Goal: Book appointment/travel/reservation

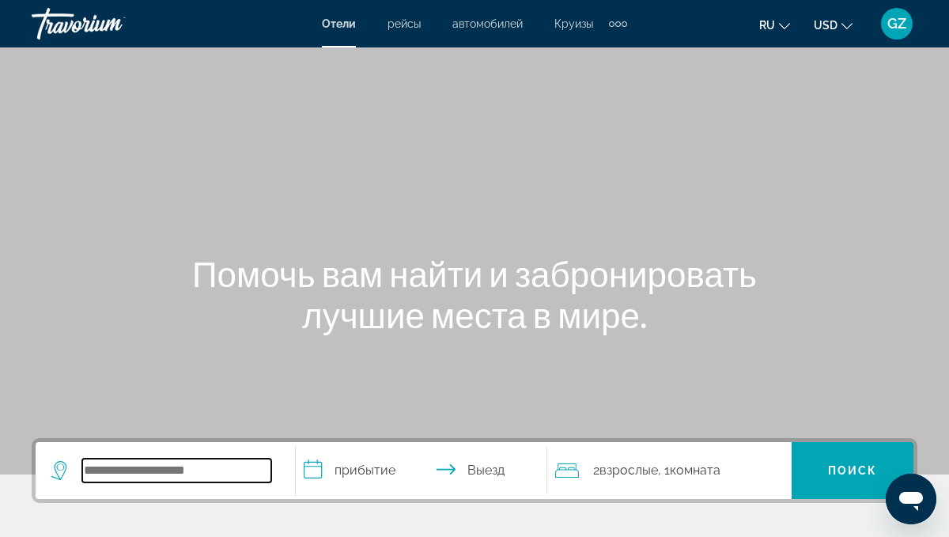
click at [189, 478] on input "Search widget" at bounding box center [176, 471] width 189 height 24
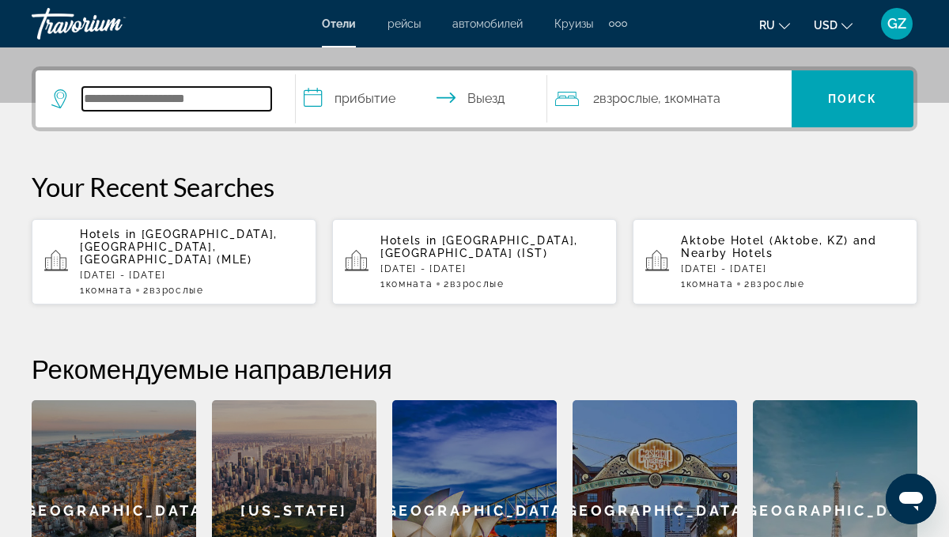
scroll to position [387, 0]
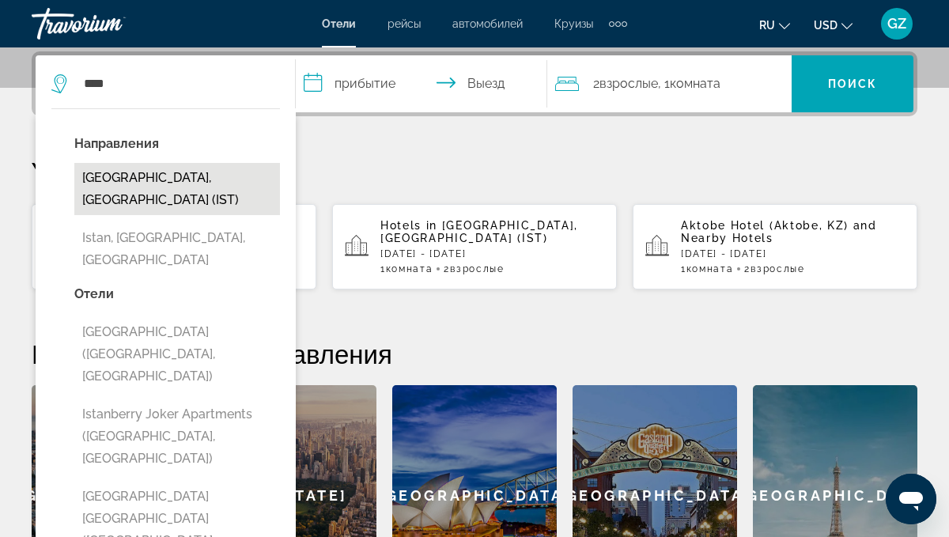
click at [111, 177] on button "[GEOGRAPHIC_DATA], [GEOGRAPHIC_DATA] (IST)" at bounding box center [177, 189] width 206 height 52
type input "**********"
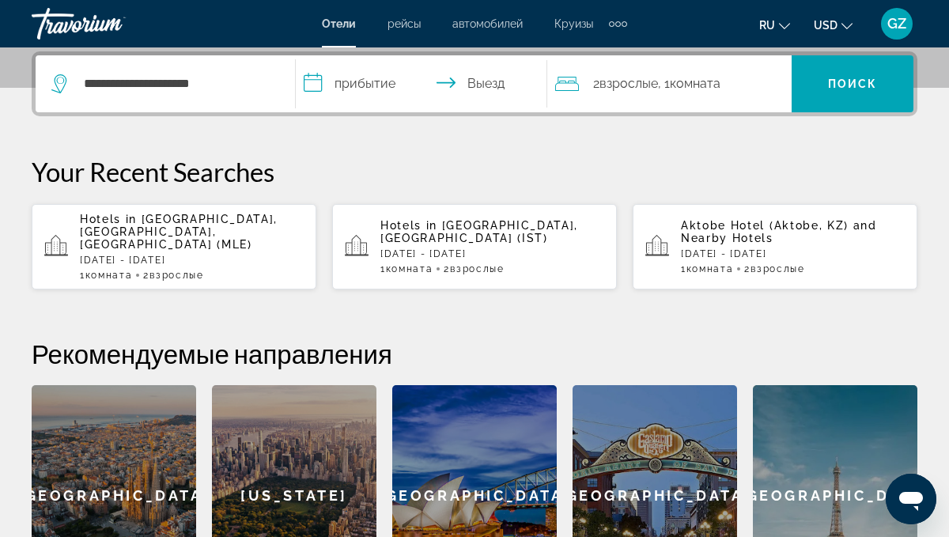
click at [362, 85] on input "**********" at bounding box center [425, 86] width 259 height 62
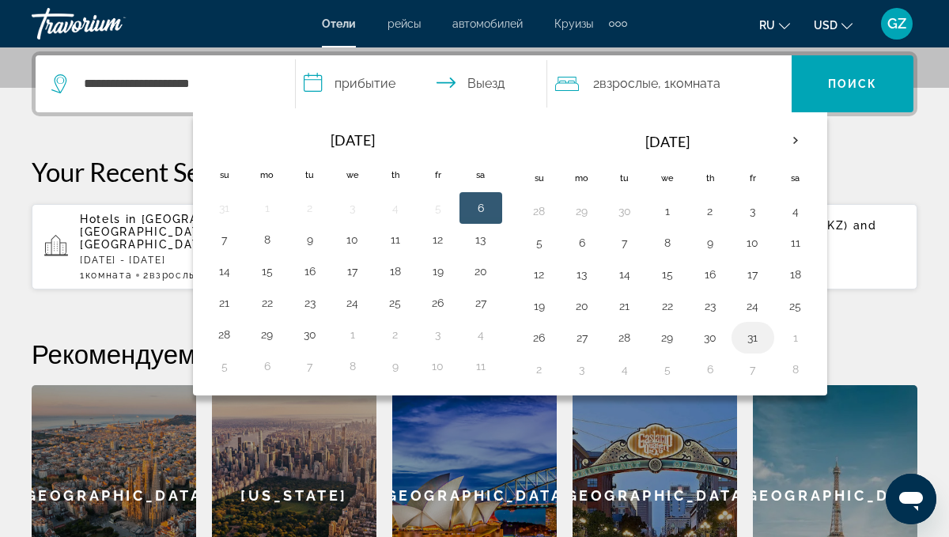
click at [756, 335] on button "31" at bounding box center [753, 338] width 25 height 22
click at [756, 367] on button "7" at bounding box center [753, 369] width 25 height 22
type input "**********"
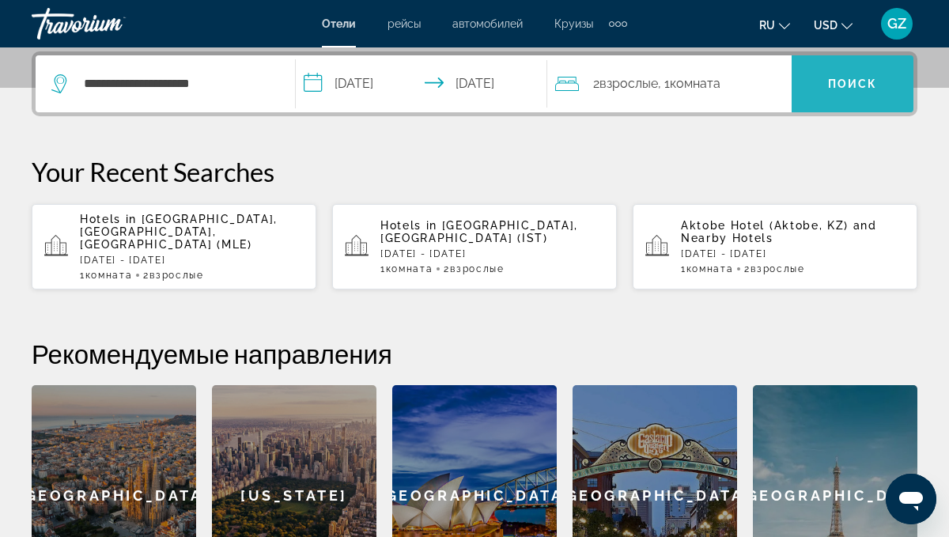
click at [866, 86] on span "Поиск" at bounding box center [853, 84] width 50 height 13
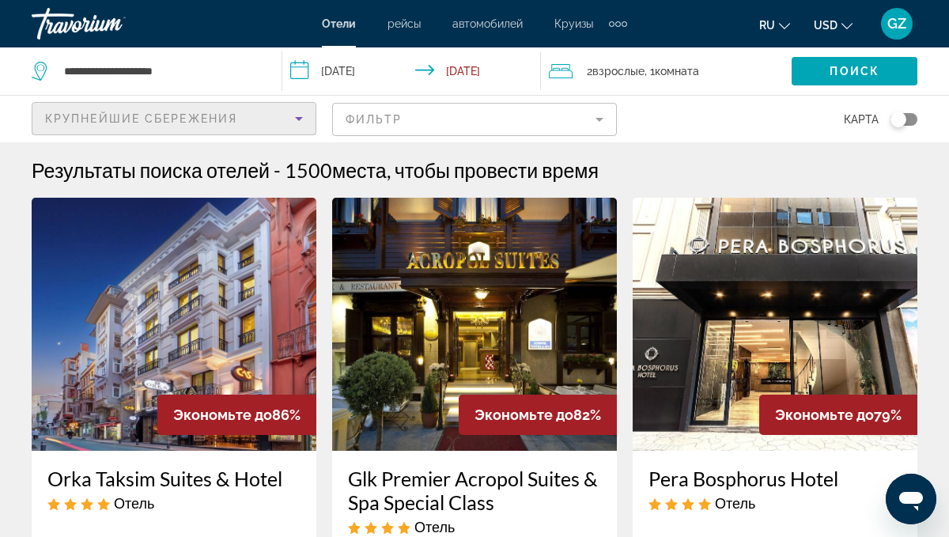
click at [98, 117] on span "Крупнейшие сбережения" at bounding box center [141, 118] width 192 height 13
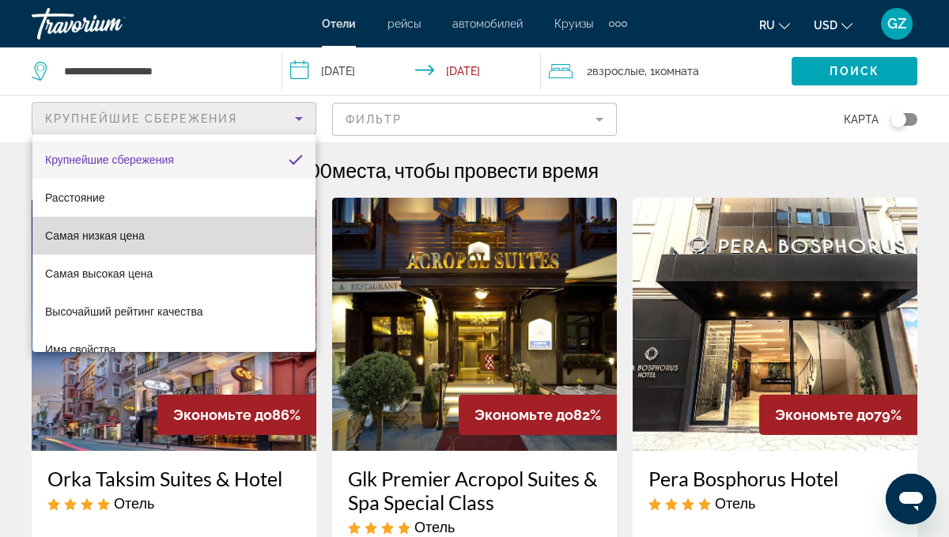
click at [147, 230] on mat-option "Самая низкая цена" at bounding box center [173, 236] width 283 height 38
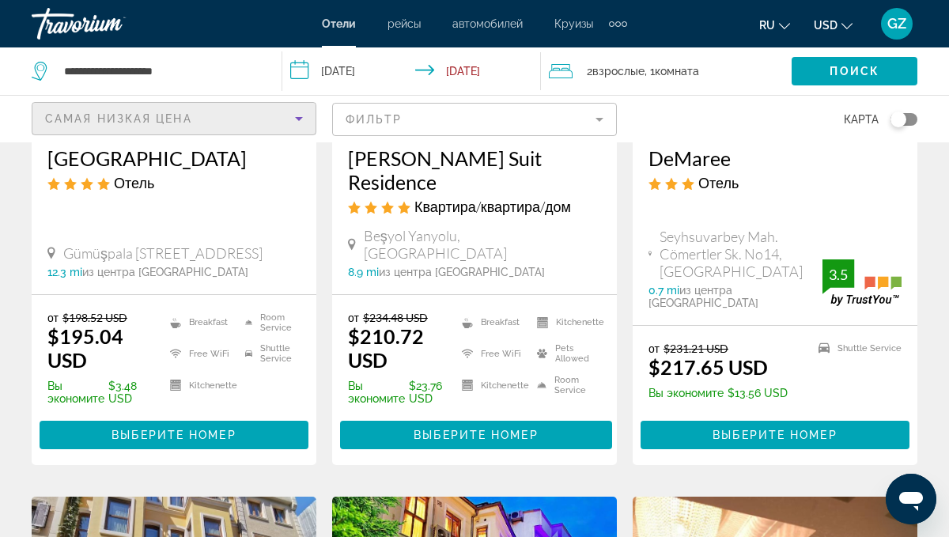
scroll to position [333, 0]
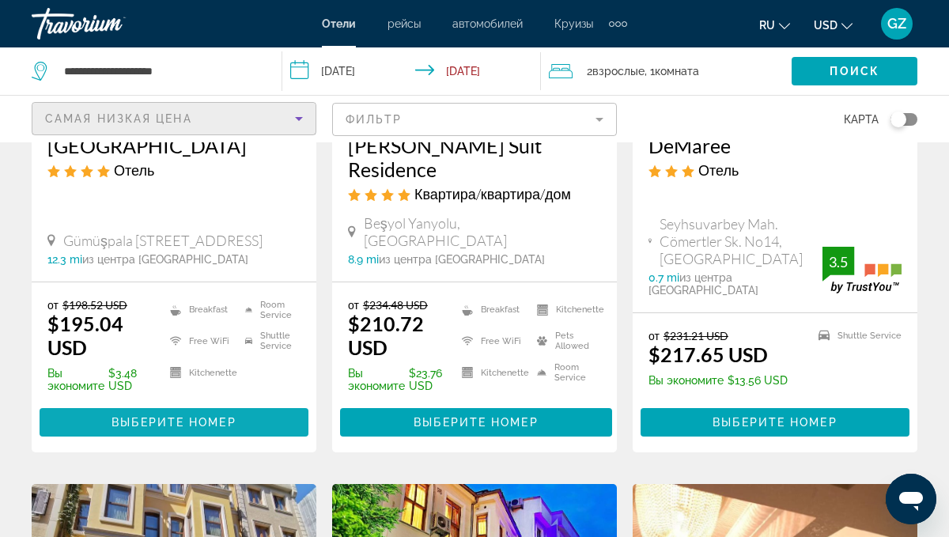
click at [196, 405] on span "Main content" at bounding box center [174, 422] width 269 height 38
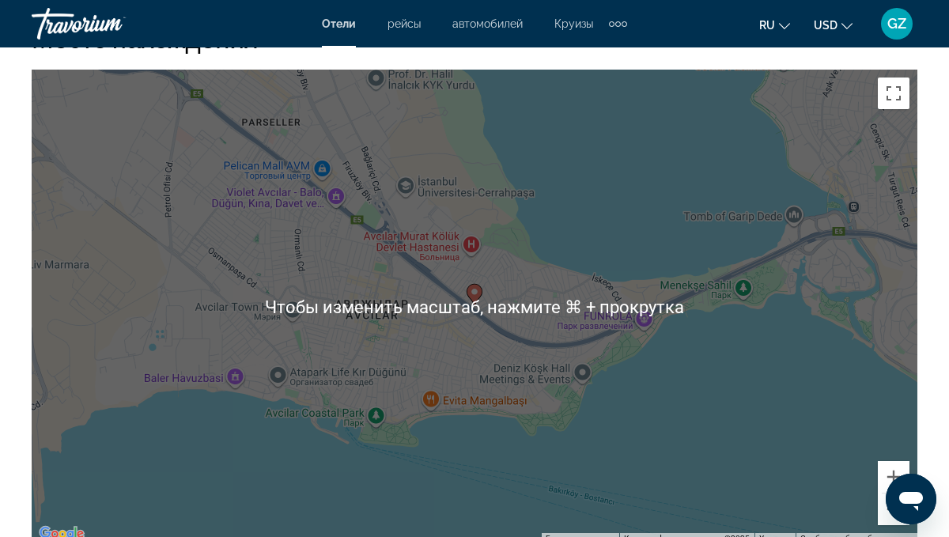
scroll to position [1804, 0]
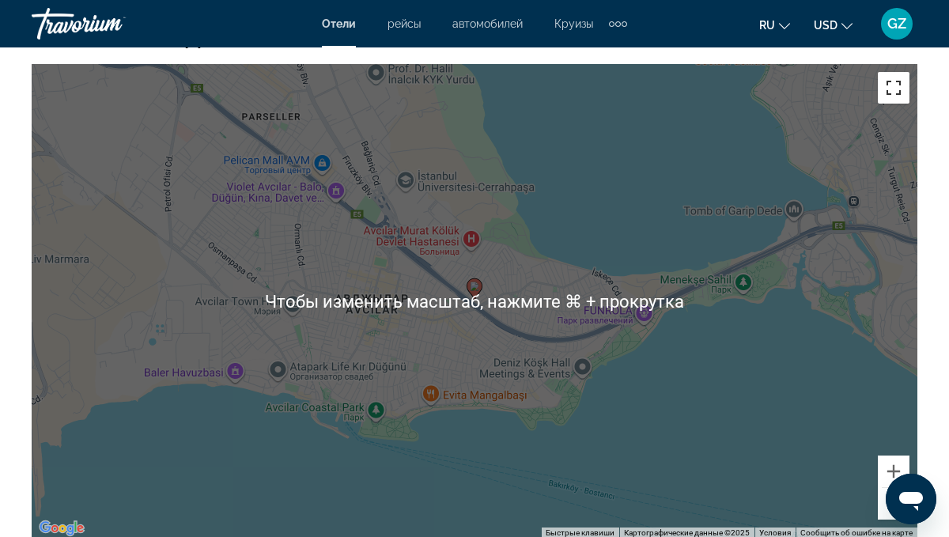
click at [884, 93] on button "Включить полноэкранный режим" at bounding box center [894, 88] width 32 height 32
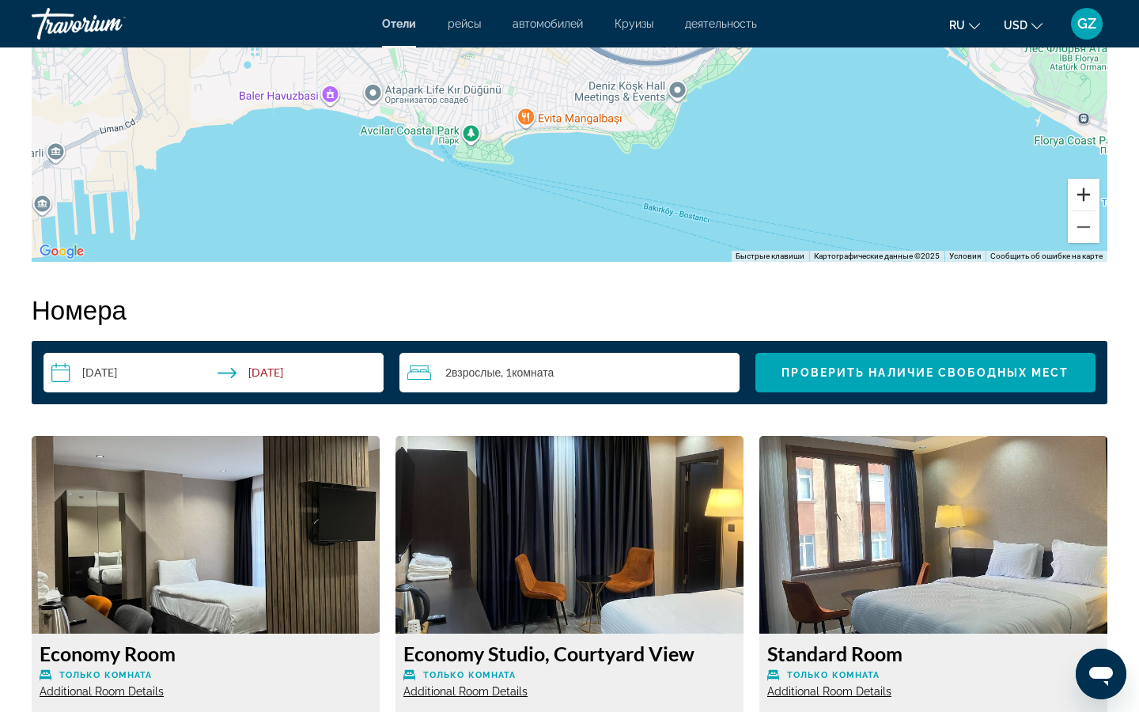
drag, startPoint x: 1124, startPoint y: 12, endPoint x: 1124, endPoint y: 630, distance: 617.9
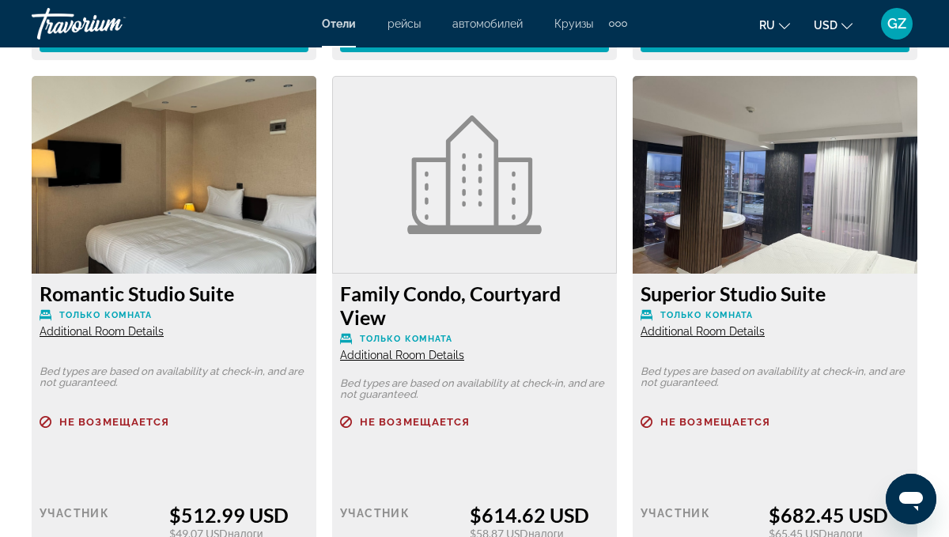
scroll to position [4817, 0]
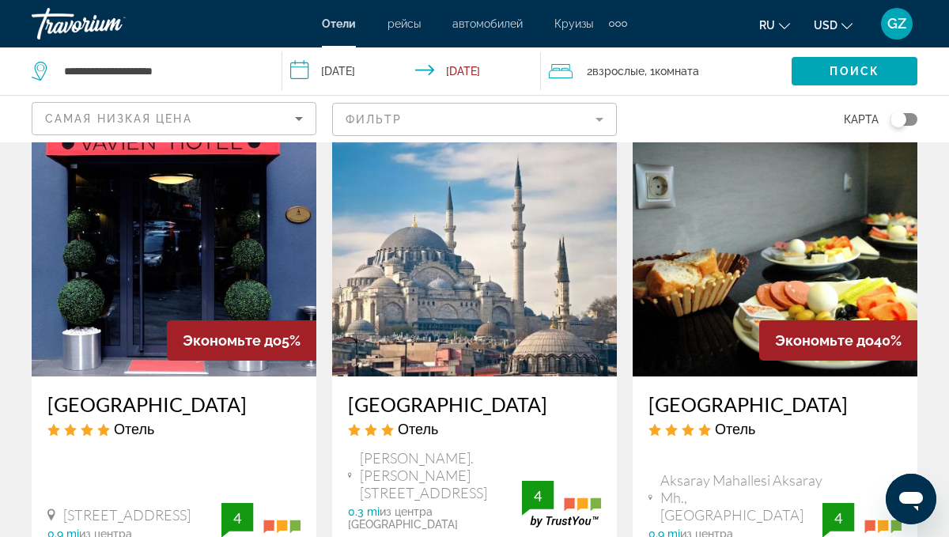
scroll to position [1290, 0]
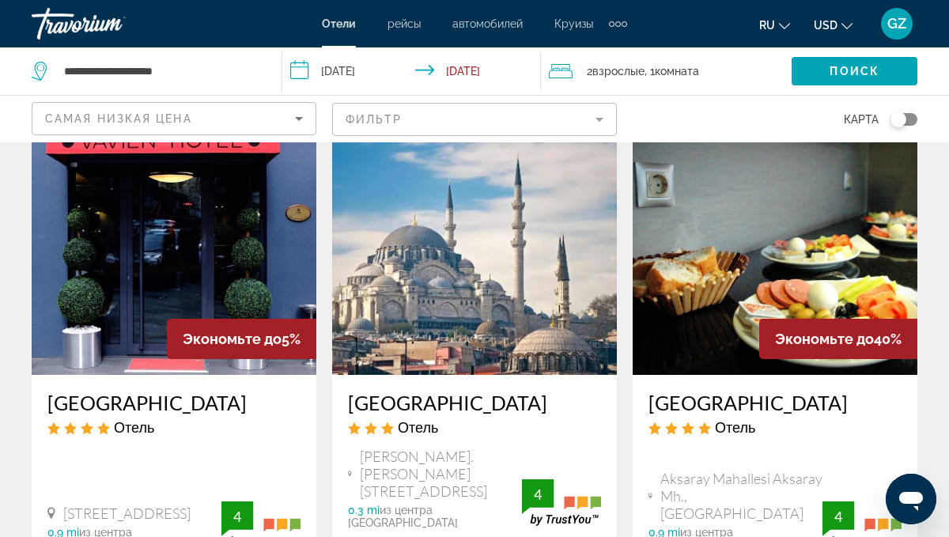
click at [364, 125] on mat-form-field "Фильтр" at bounding box center [474, 119] width 285 height 33
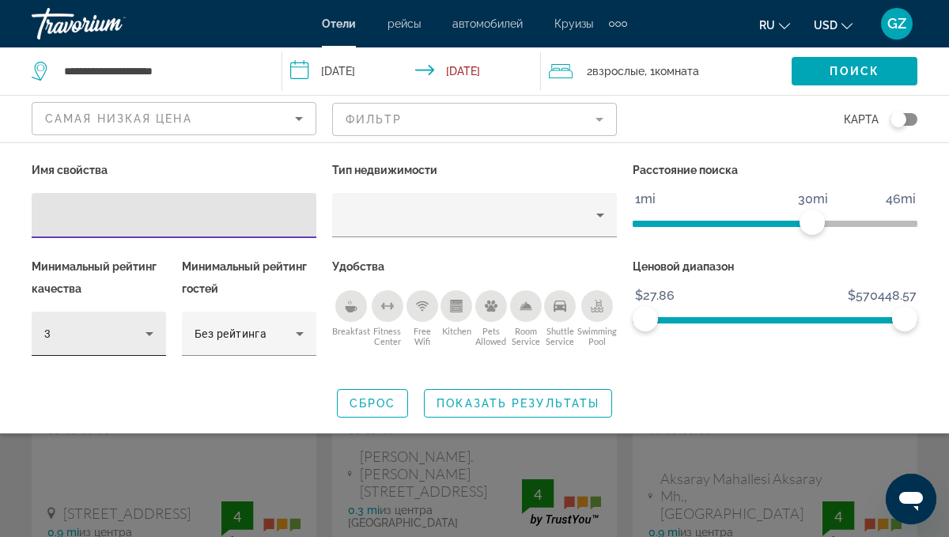
click at [114, 346] on div "3" at bounding box center [98, 334] width 109 height 44
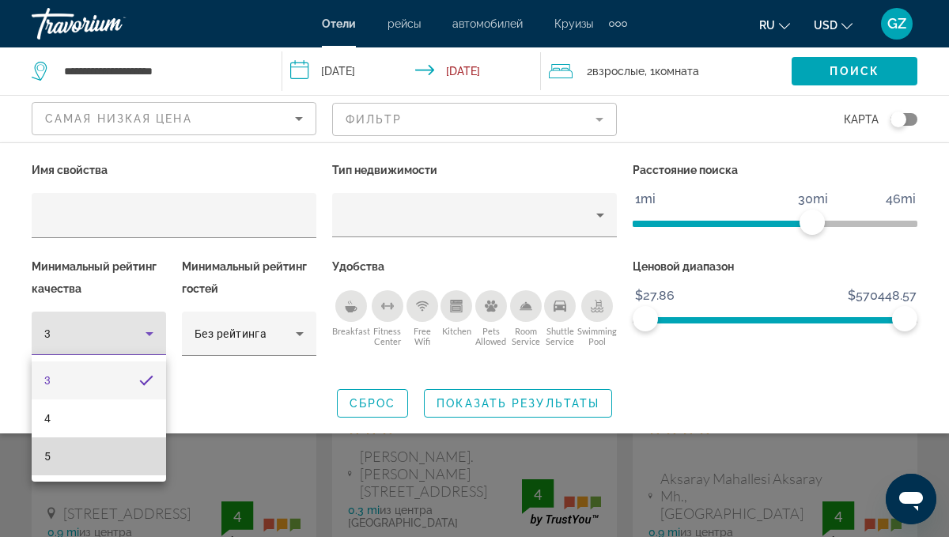
click at [132, 467] on mat-option "5" at bounding box center [99, 456] width 134 height 38
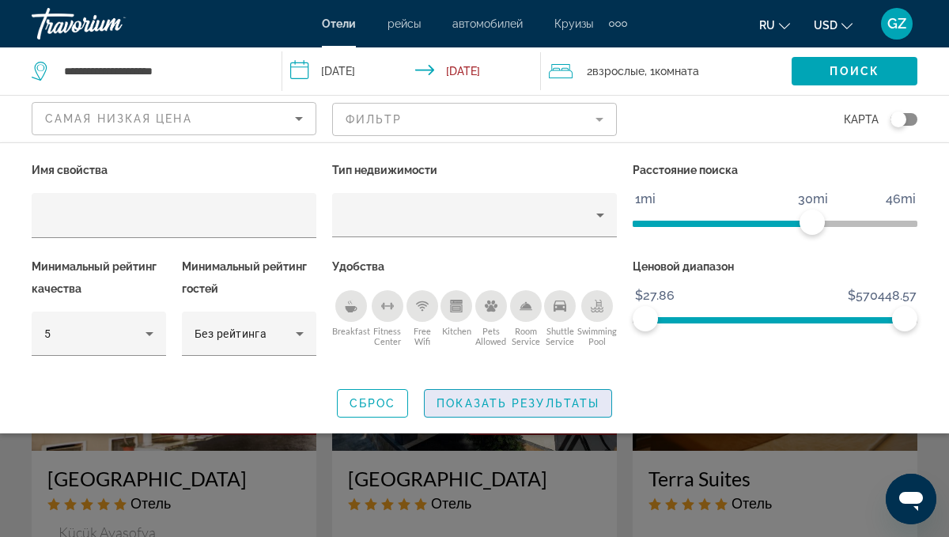
click at [535, 410] on span "Search widget" at bounding box center [518, 403] width 187 height 38
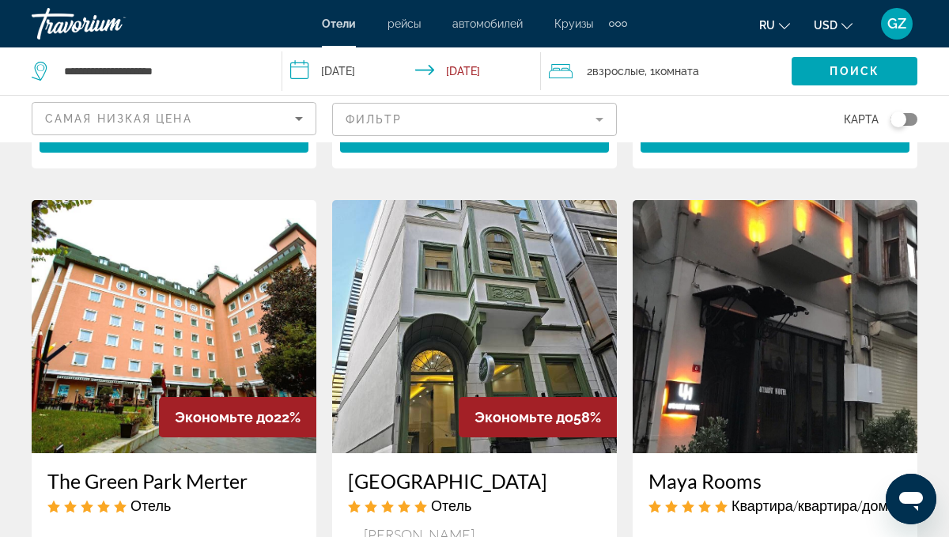
scroll to position [620, 0]
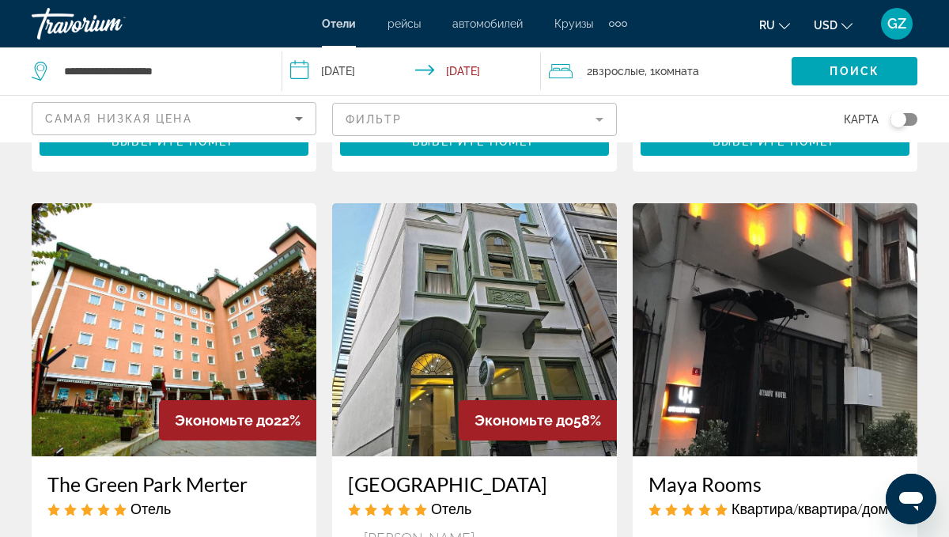
click at [474, 305] on img "Main content" at bounding box center [474, 329] width 285 height 253
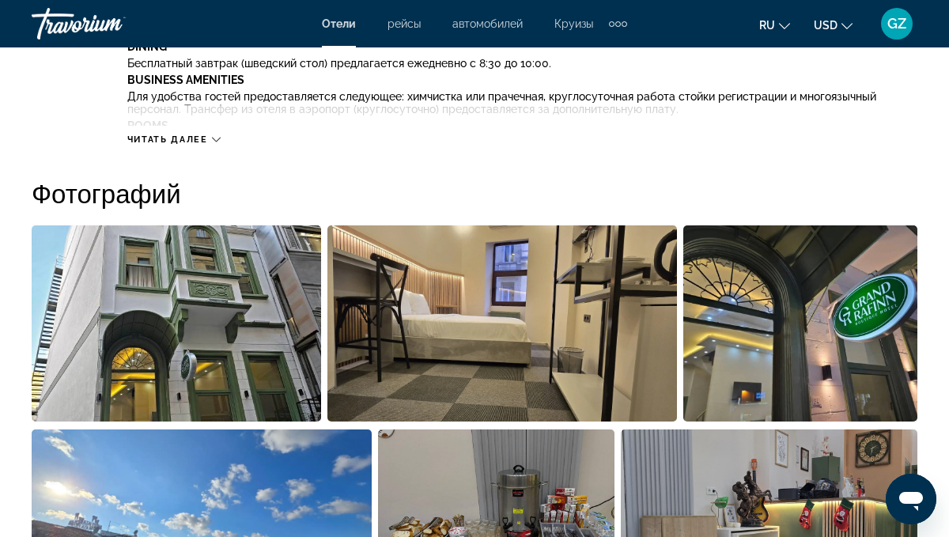
scroll to position [963, 0]
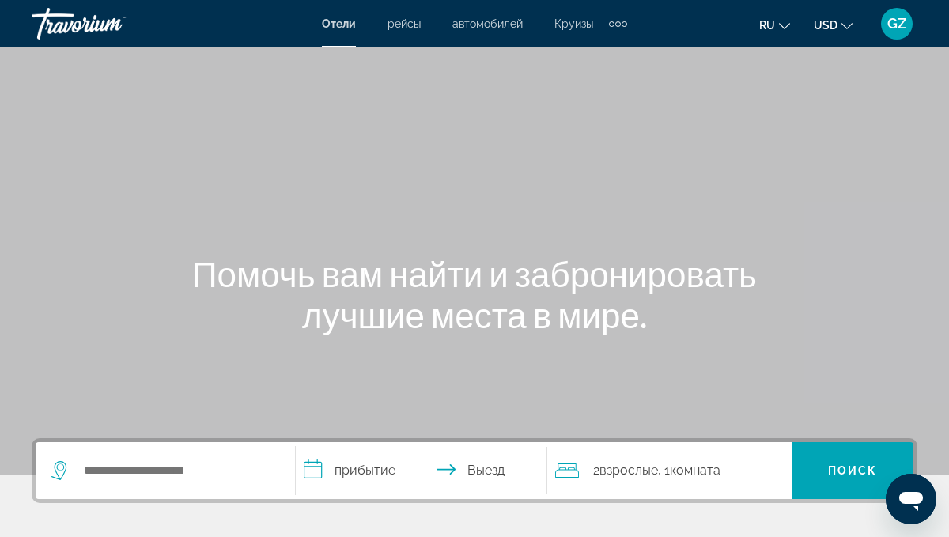
click at [615, 25] on div "Extra navigation items" at bounding box center [618, 24] width 18 height 24
click at [610, 47] on span "деятельность" at bounding box center [579, 53] width 72 height 13
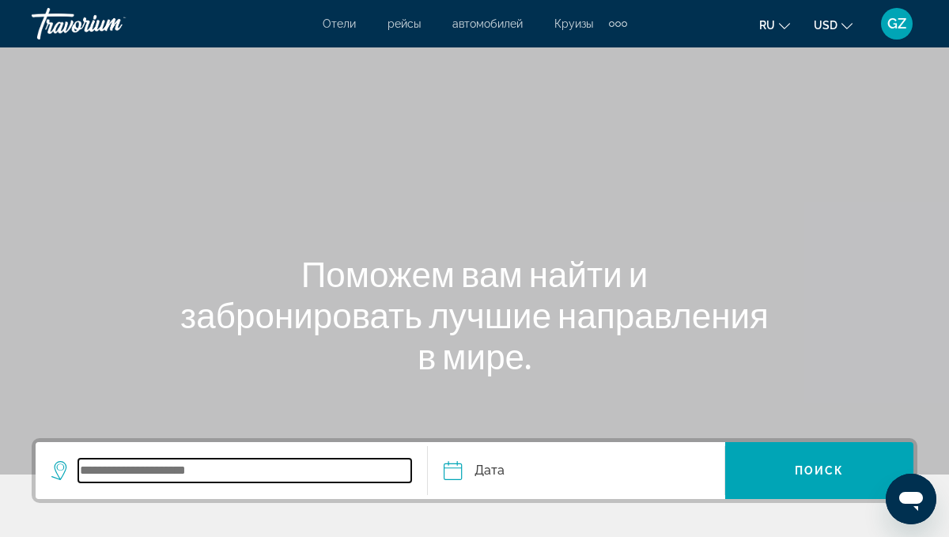
click at [222, 475] on input "Search widget" at bounding box center [244, 471] width 333 height 24
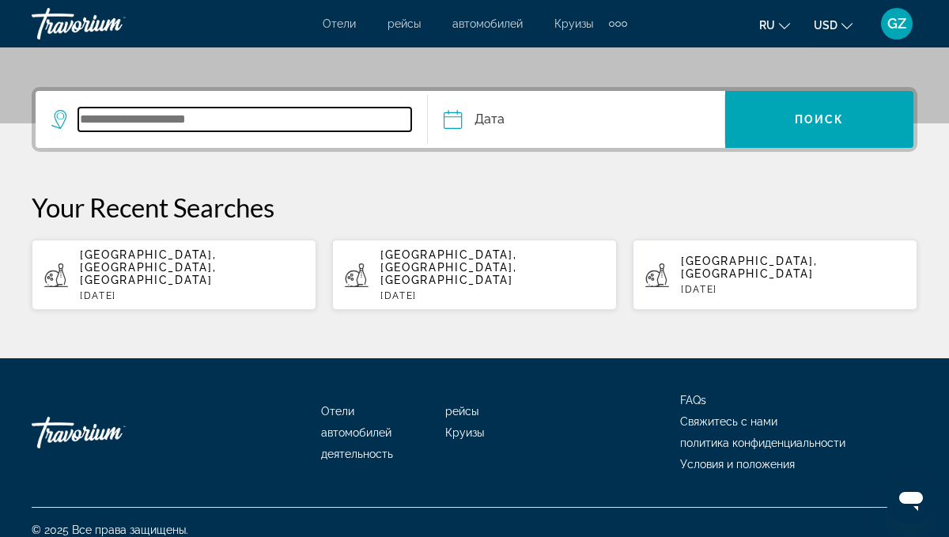
scroll to position [354, 0]
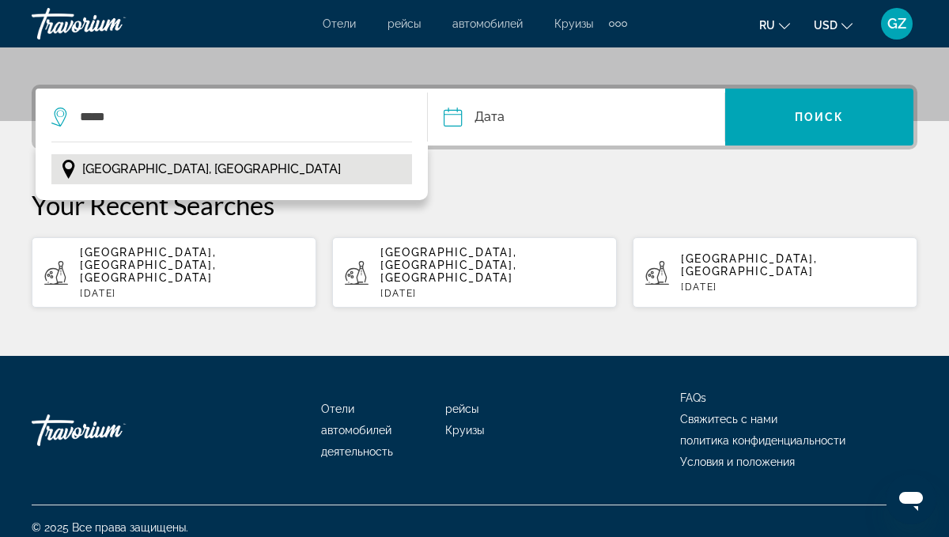
click at [127, 171] on span "Istanbul, Turkey" at bounding box center [211, 169] width 259 height 22
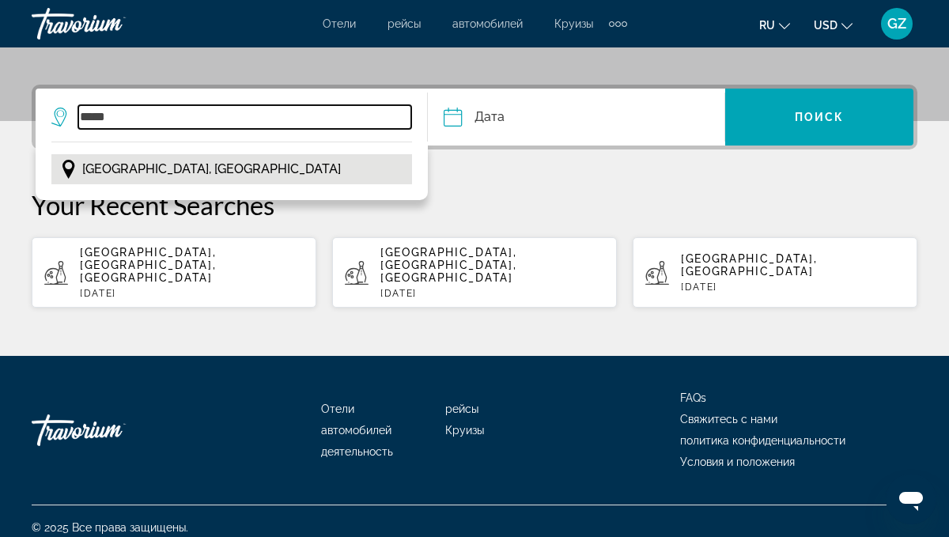
type input "**********"
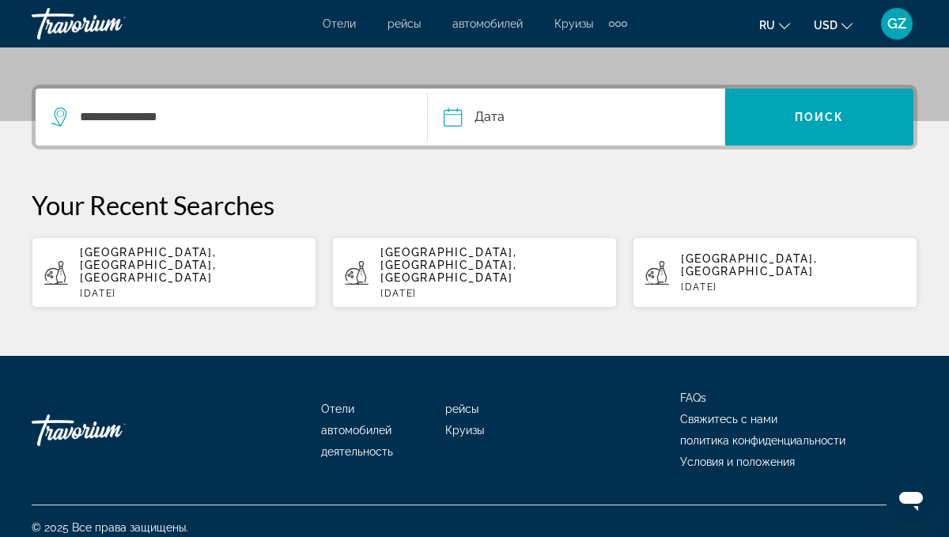
click at [472, 111] on input "Date" at bounding box center [513, 120] width 147 height 62
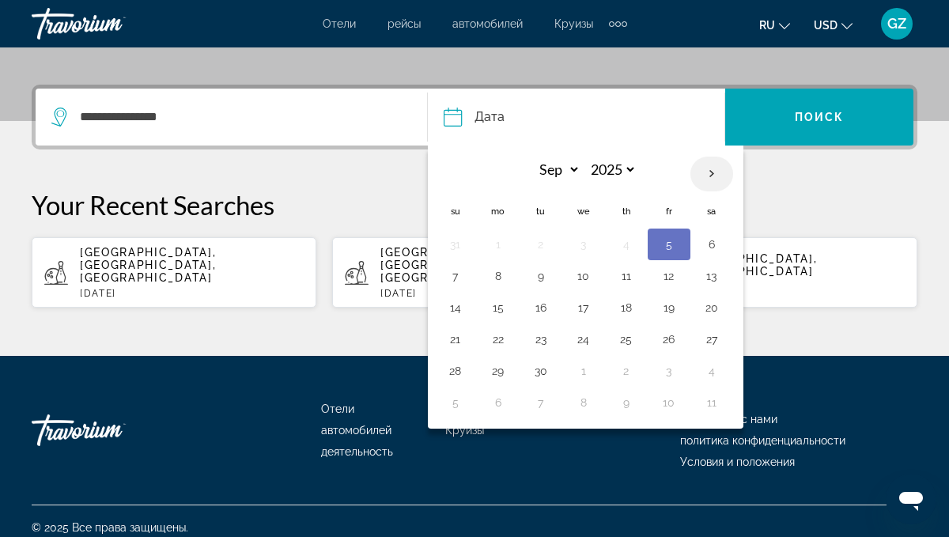
click at [713, 170] on th "Next month" at bounding box center [712, 174] width 43 height 35
select select "*"
click at [678, 364] on button "31" at bounding box center [669, 371] width 25 height 22
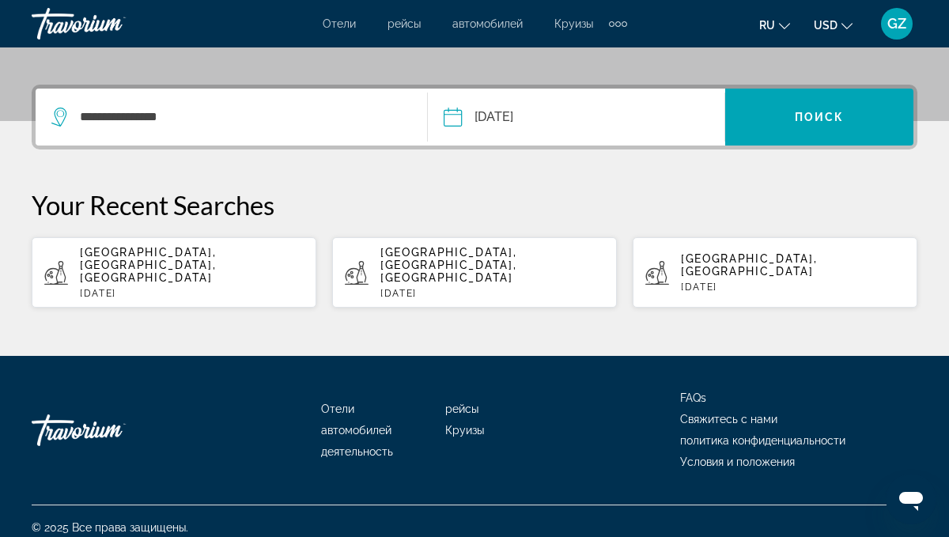
click at [555, 122] on input "**********" at bounding box center [513, 120] width 147 height 62
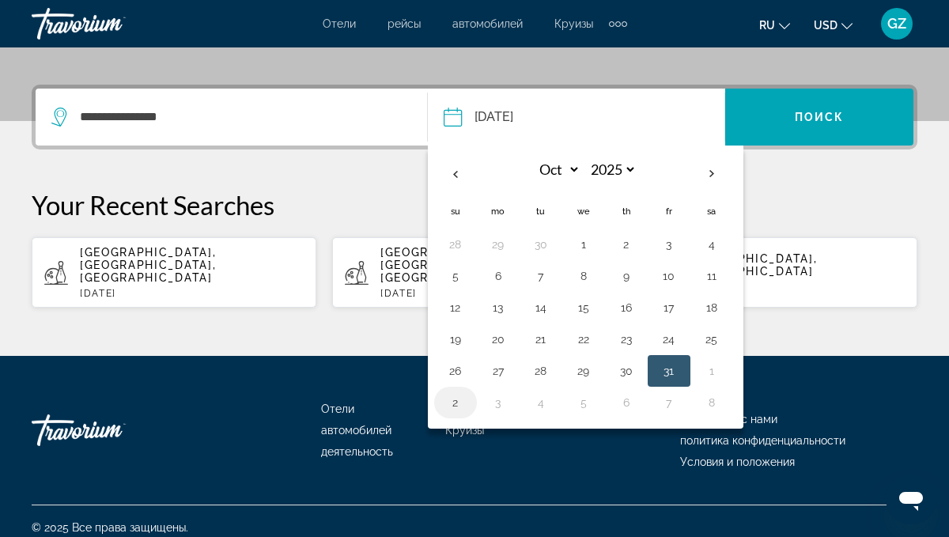
click at [450, 408] on button "2" at bounding box center [455, 403] width 25 height 22
type input "**********"
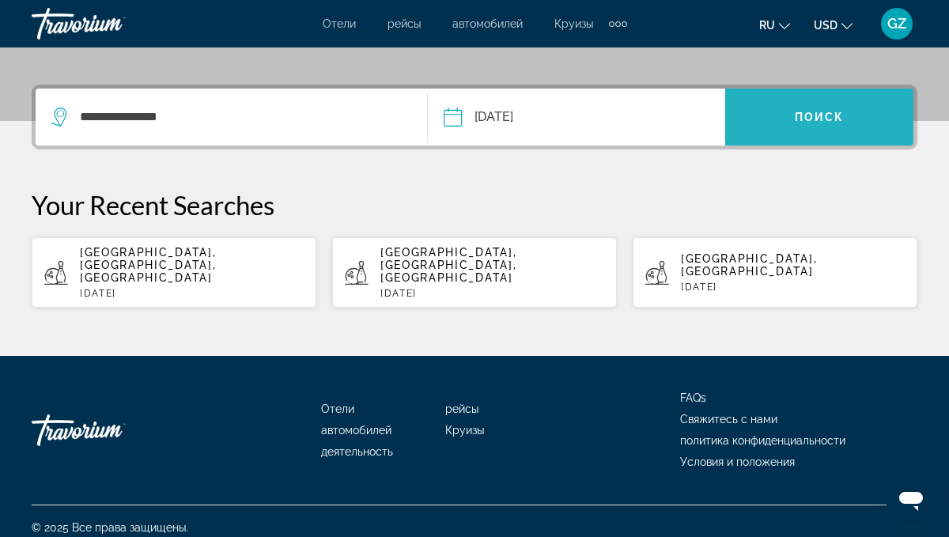
click at [800, 128] on span "Search widget" at bounding box center [819, 117] width 188 height 38
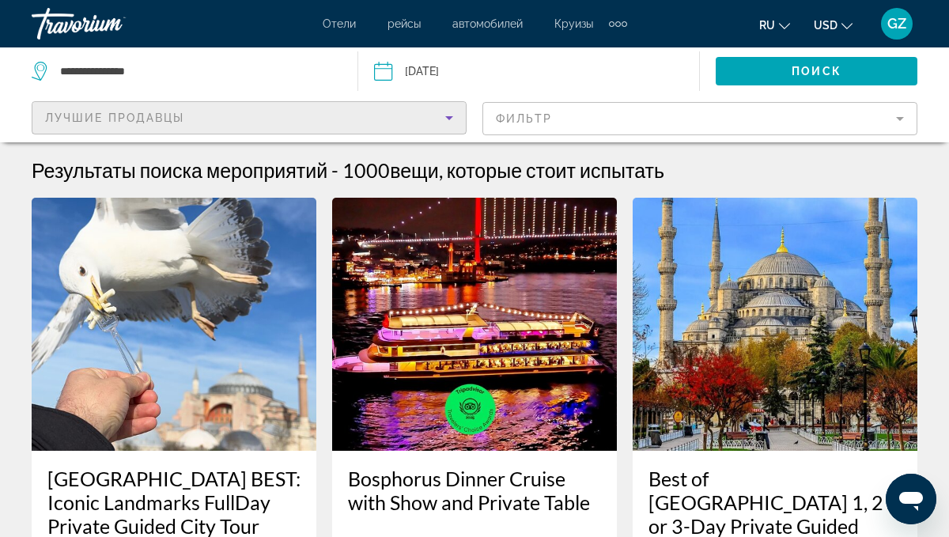
click at [345, 125] on div "Лучшие продавцы" at bounding box center [245, 117] width 400 height 19
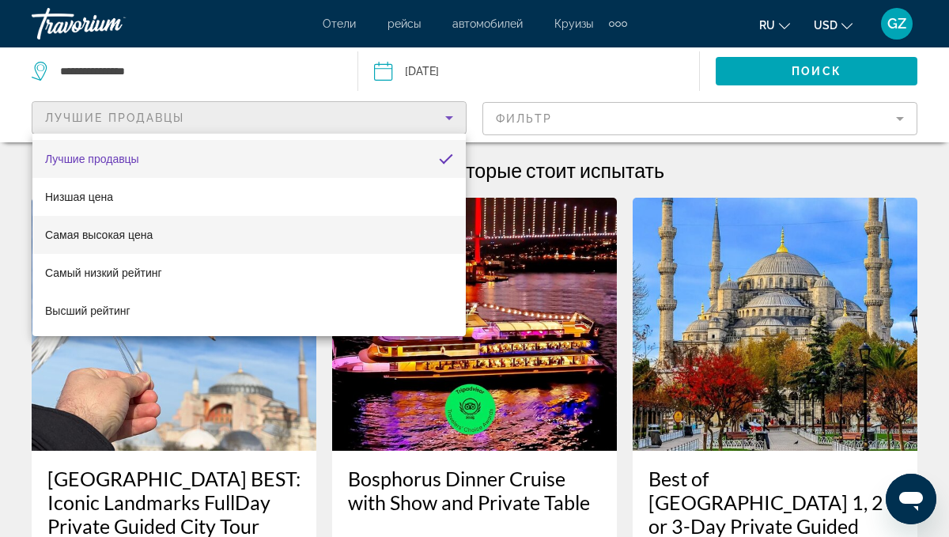
click at [294, 237] on mat-option "Самая высокая цена" at bounding box center [249, 235] width 434 height 38
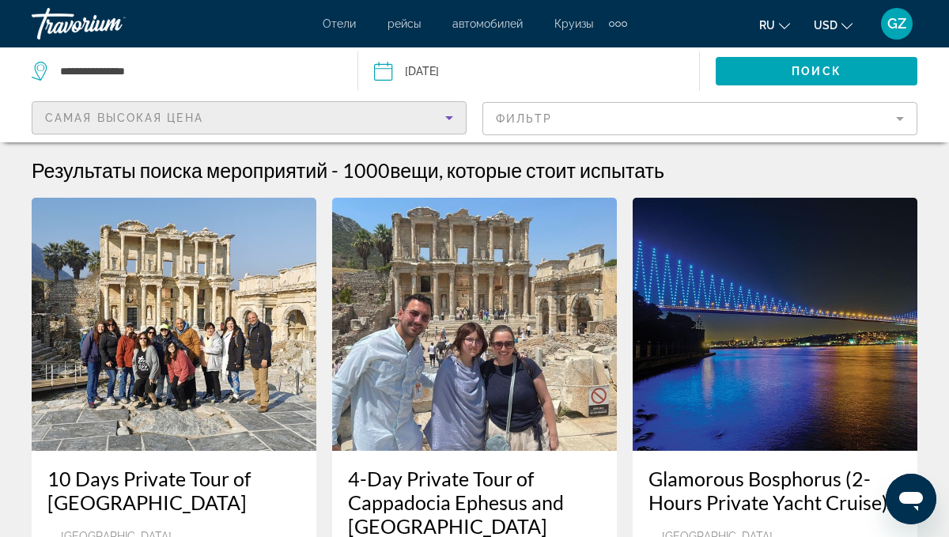
click at [251, 123] on div "Самая высокая цена" at bounding box center [245, 117] width 400 height 19
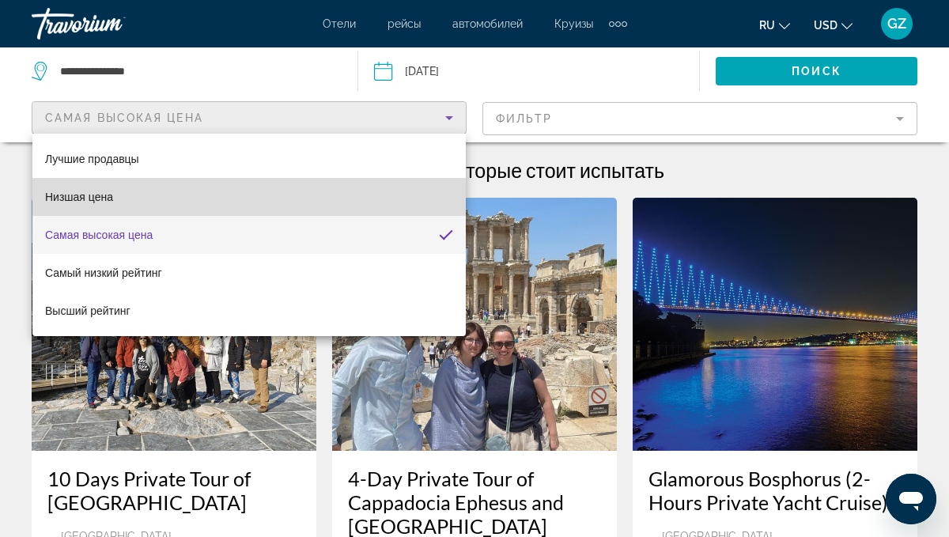
click at [221, 184] on mat-option "Низшая цена" at bounding box center [249, 197] width 434 height 38
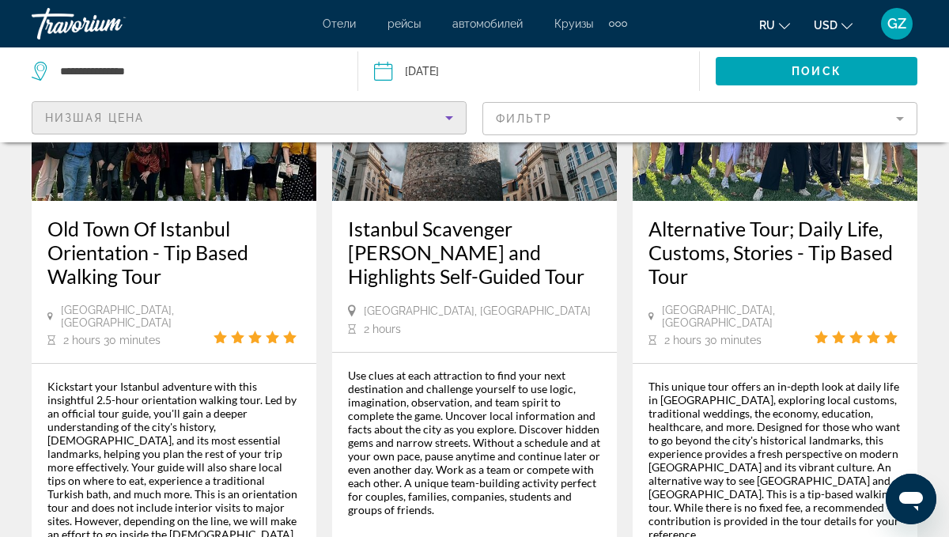
scroll to position [1030, 0]
